Goal: Information Seeking & Learning: Learn about a topic

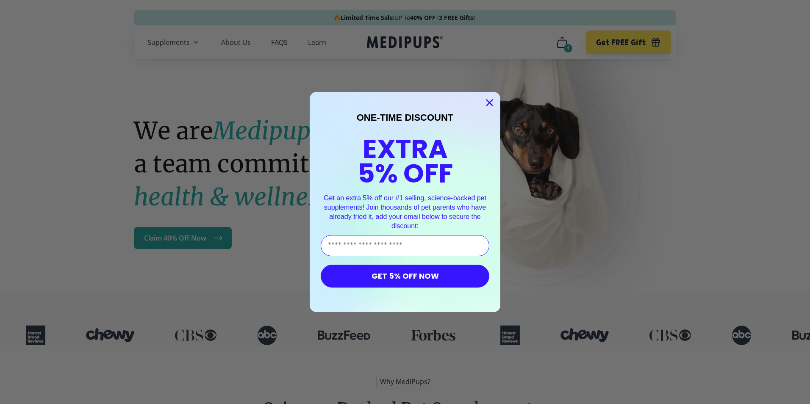
click at [487, 101] on icon "Close dialog" at bounding box center [490, 103] width 6 height 6
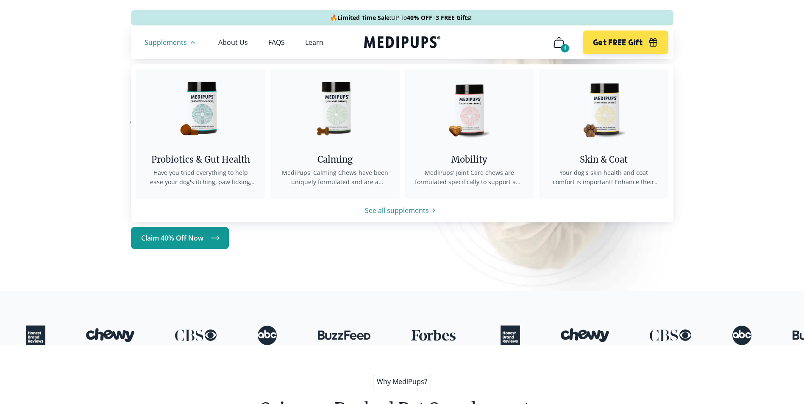
click at [157, 42] on span "Supplements" at bounding box center [165, 42] width 42 height 8
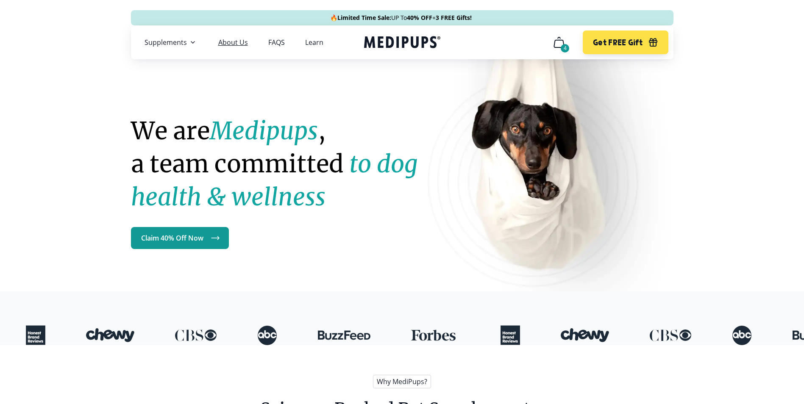
click at [233, 38] on link "About Us" at bounding box center [233, 42] width 30 height 8
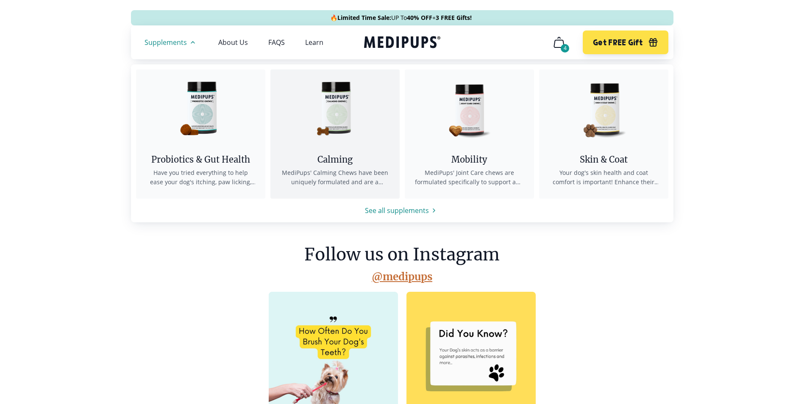
click at [343, 94] on img at bounding box center [335, 107] width 76 height 76
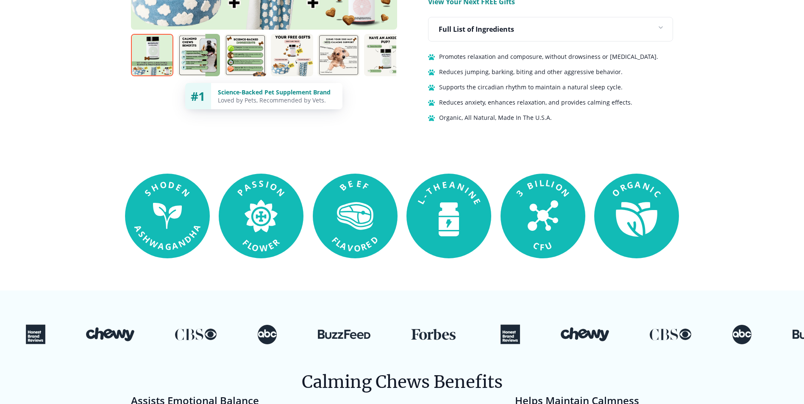
scroll to position [508, 0]
